Goal: Task Accomplishment & Management: Manage account settings

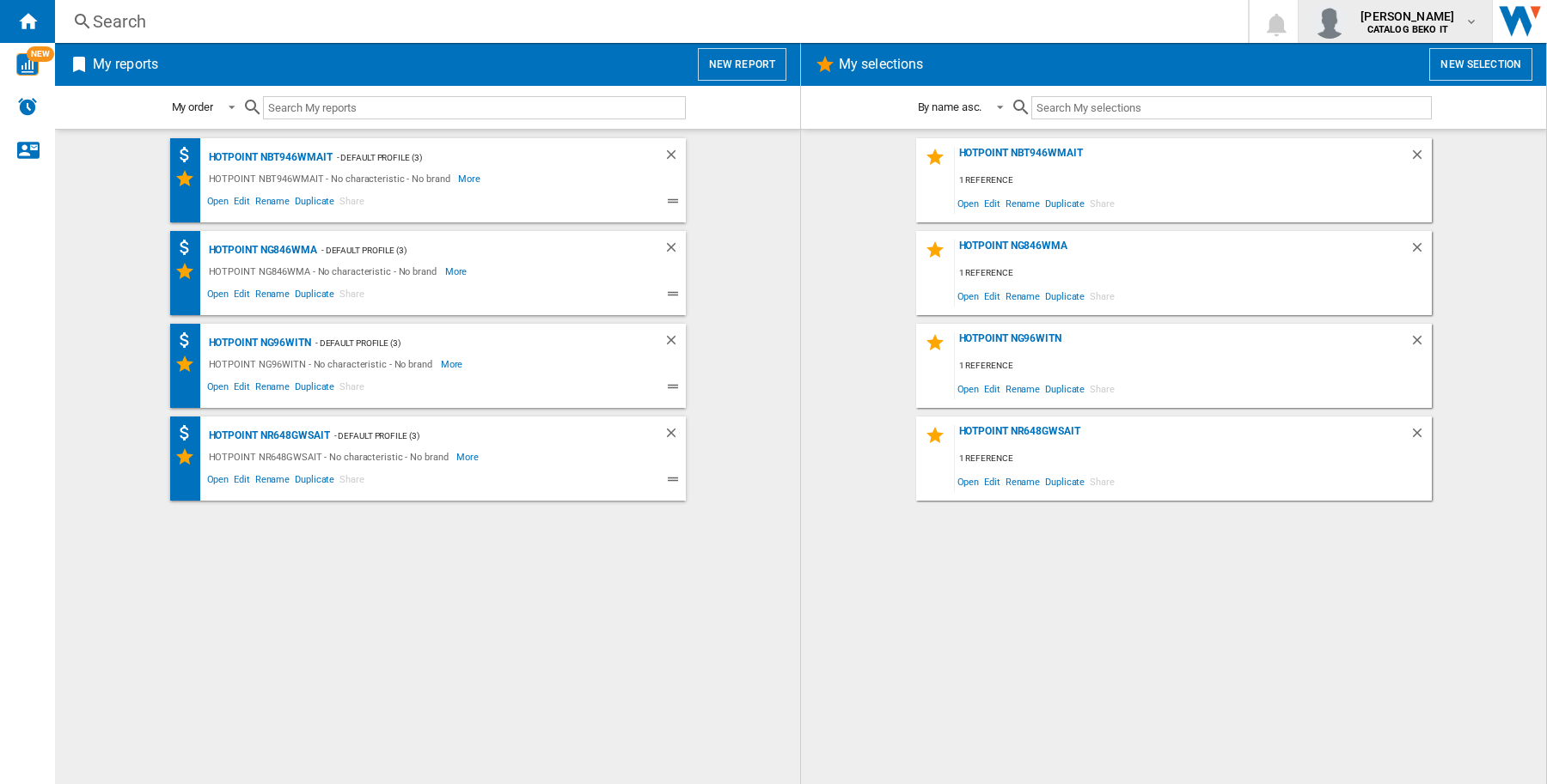
click at [1406, 22] on span "[PERSON_NAME]" at bounding box center [1407, 16] width 94 height 17
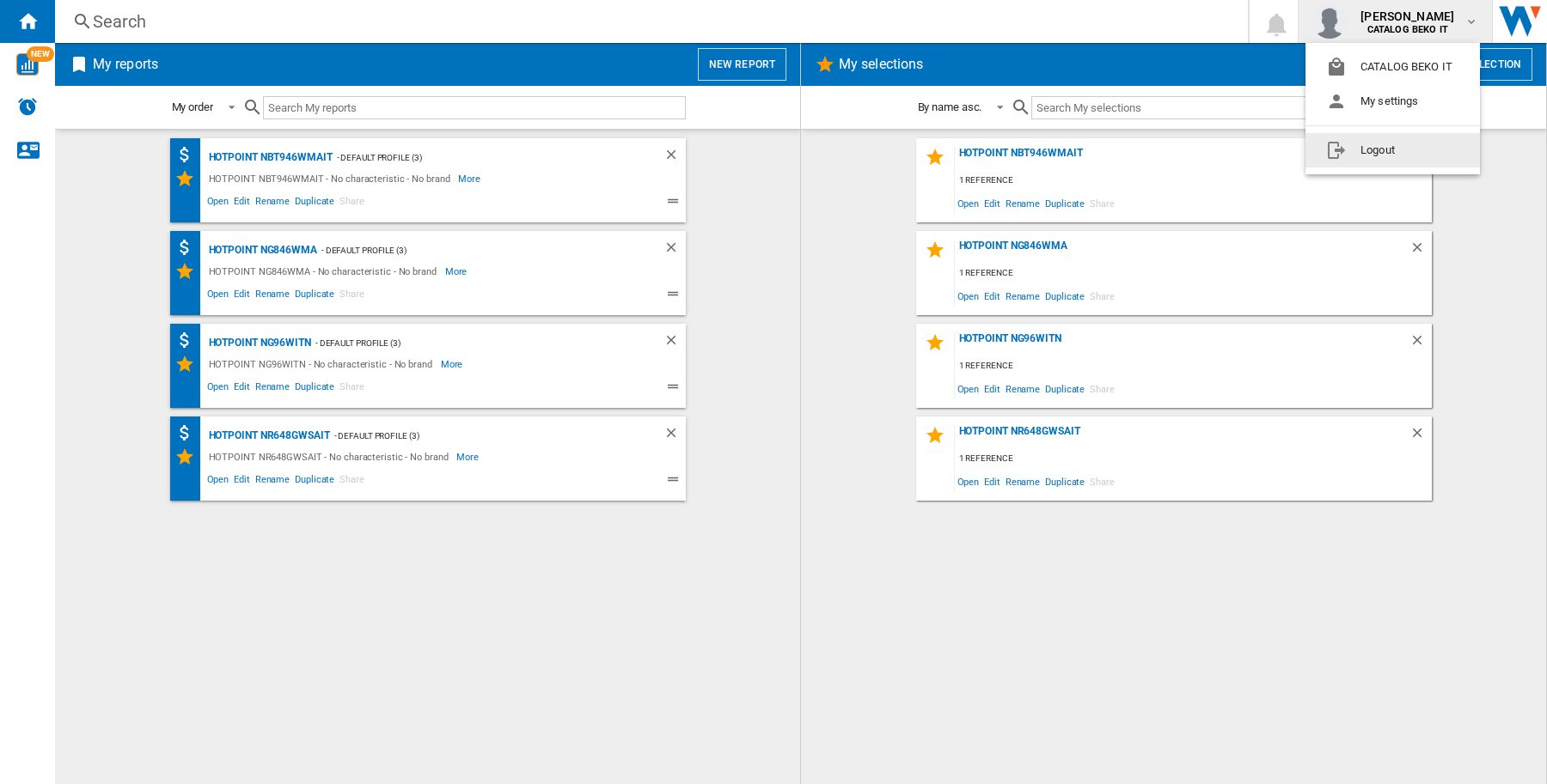
click at [1410, 146] on button "Logout" at bounding box center [1392, 150] width 175 height 34
